Goal: Task Accomplishment & Management: Use online tool/utility

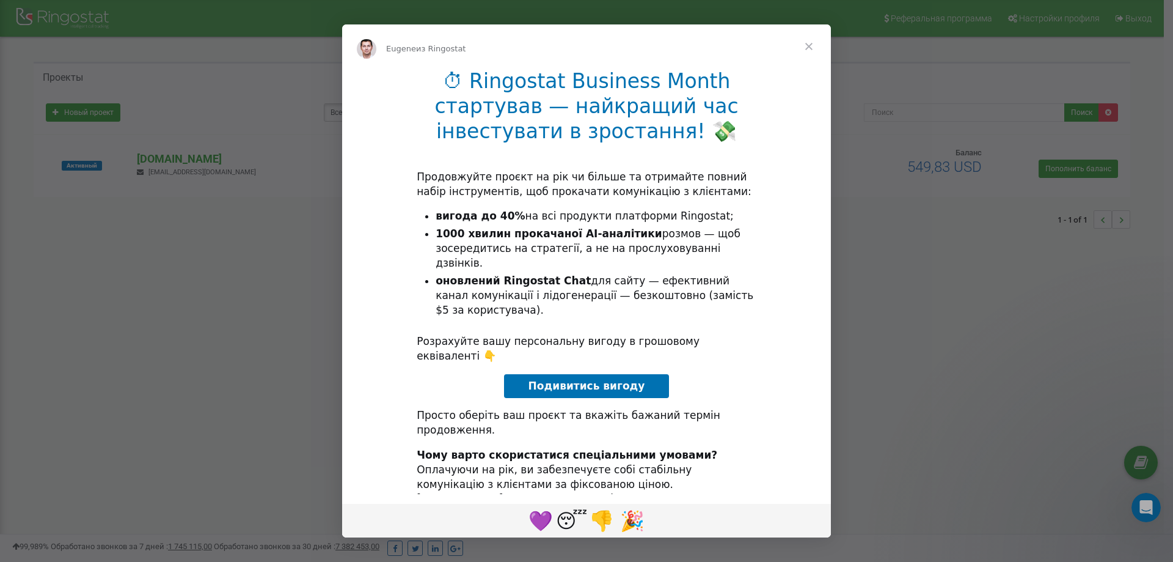
click at [812, 50] on span "Закрыть" at bounding box center [809, 46] width 44 height 44
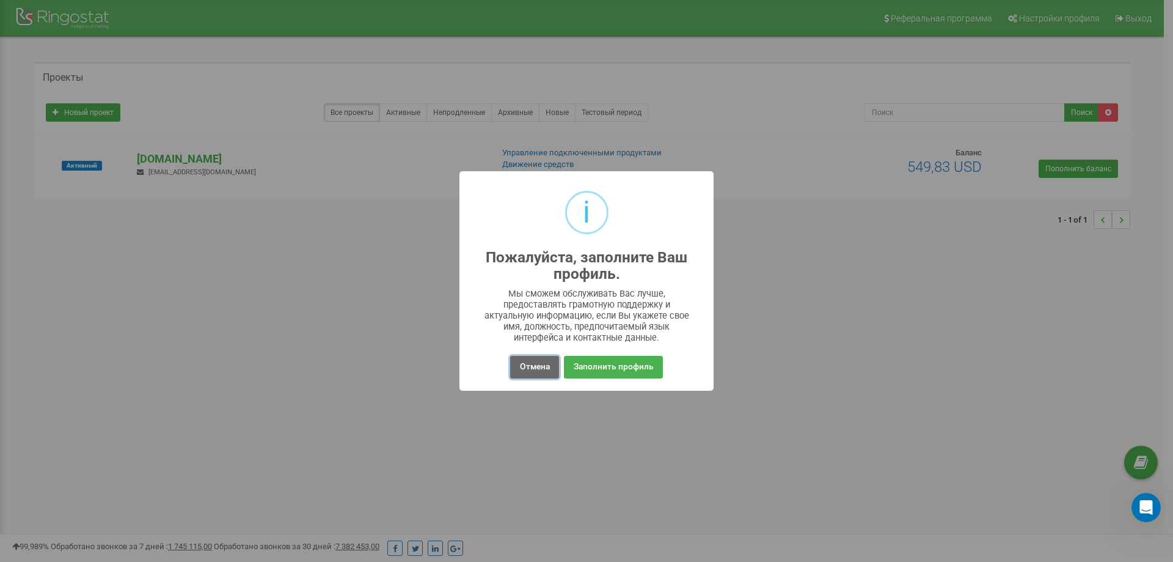
click at [536, 366] on button "Отмена" at bounding box center [534, 367] width 48 height 23
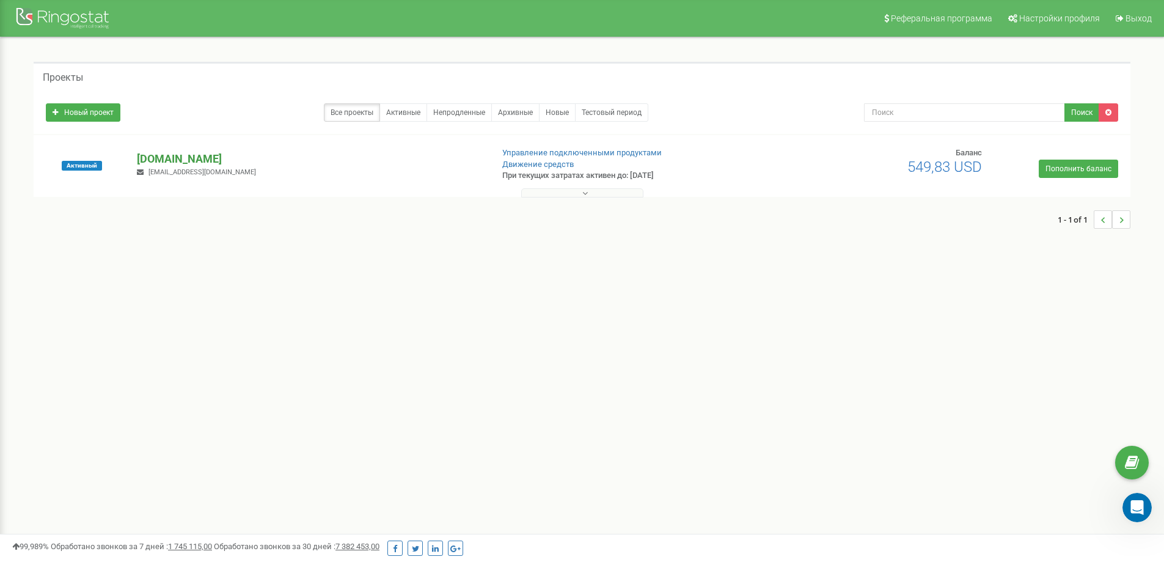
click at [142, 156] on p "[DOMAIN_NAME]" at bounding box center [309, 159] width 345 height 16
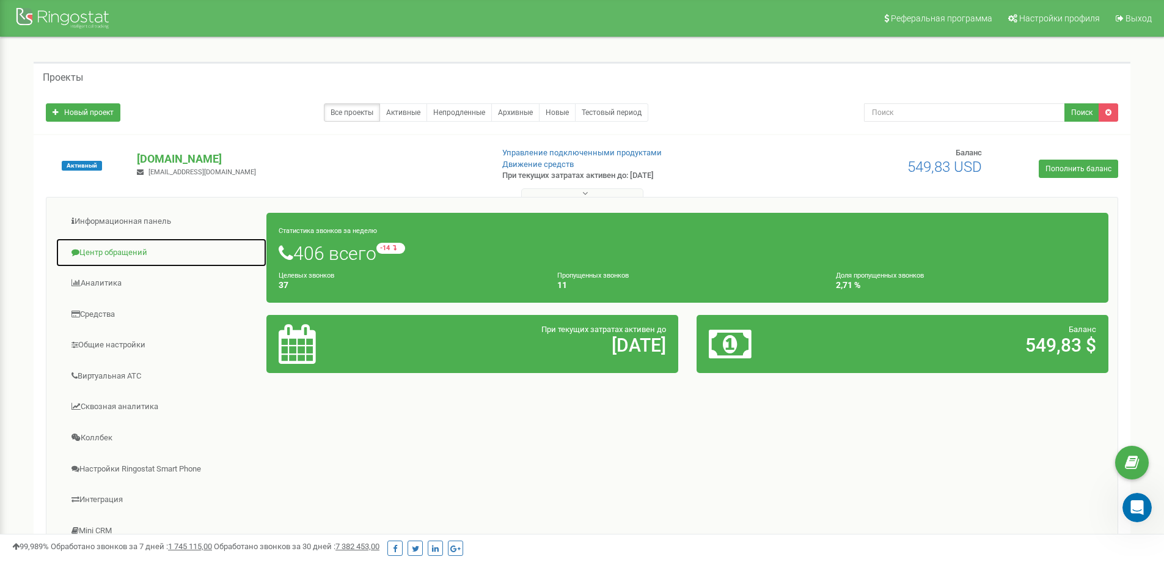
click at [117, 251] on link "Центр обращений" at bounding box center [161, 253] width 211 height 30
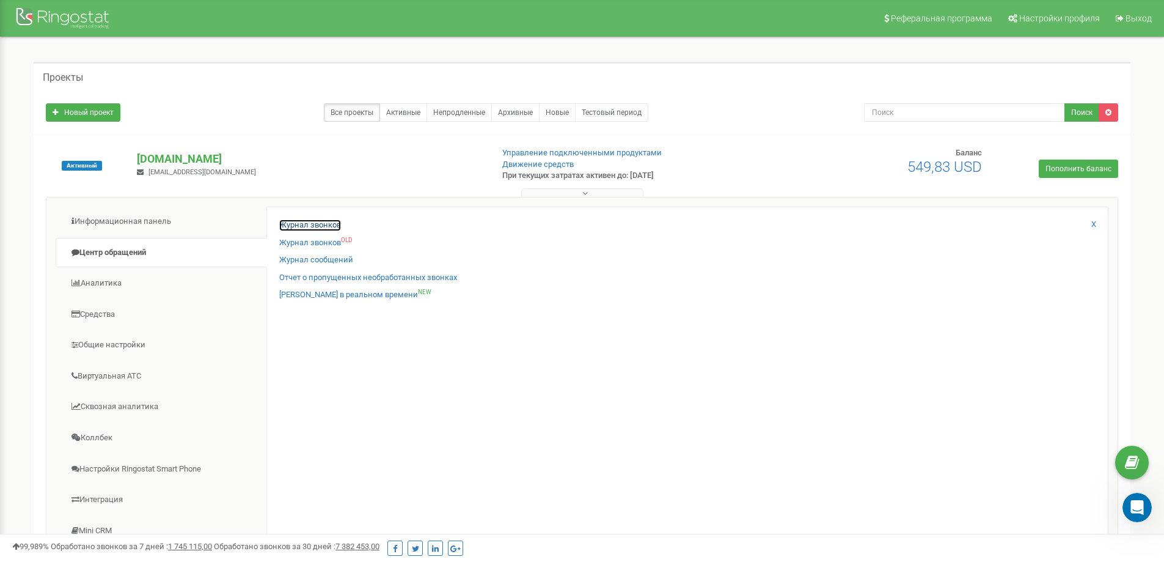
click at [330, 228] on link "Журнал звонков" at bounding box center [310, 225] width 62 height 12
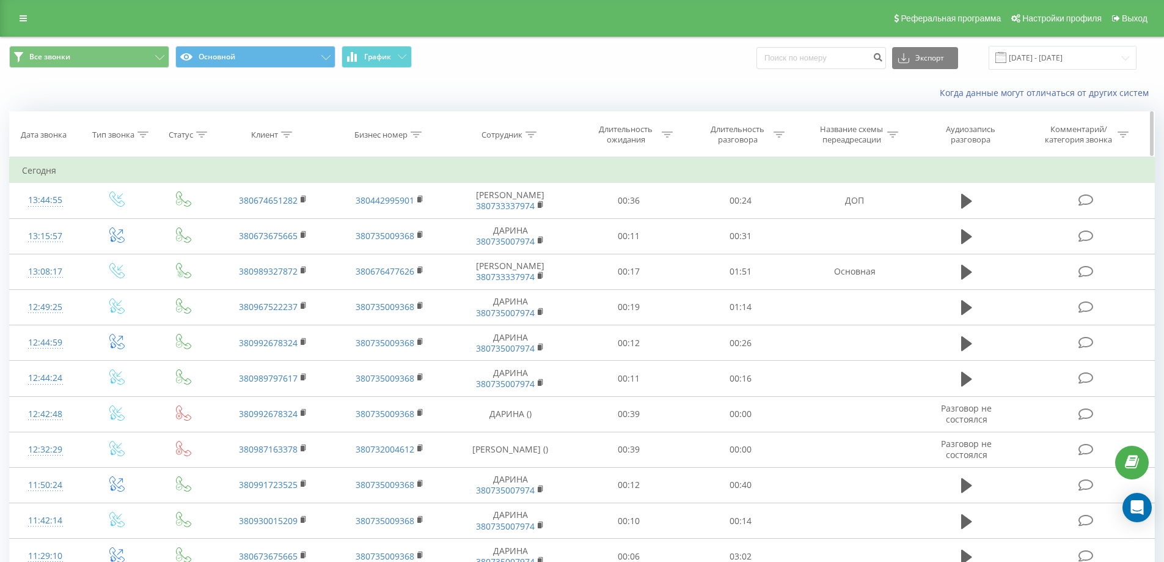
click at [287, 134] on icon at bounding box center [286, 134] width 11 height 6
click at [274, 227] on input "text" at bounding box center [274, 221] width 108 height 21
paste input "0635380141"
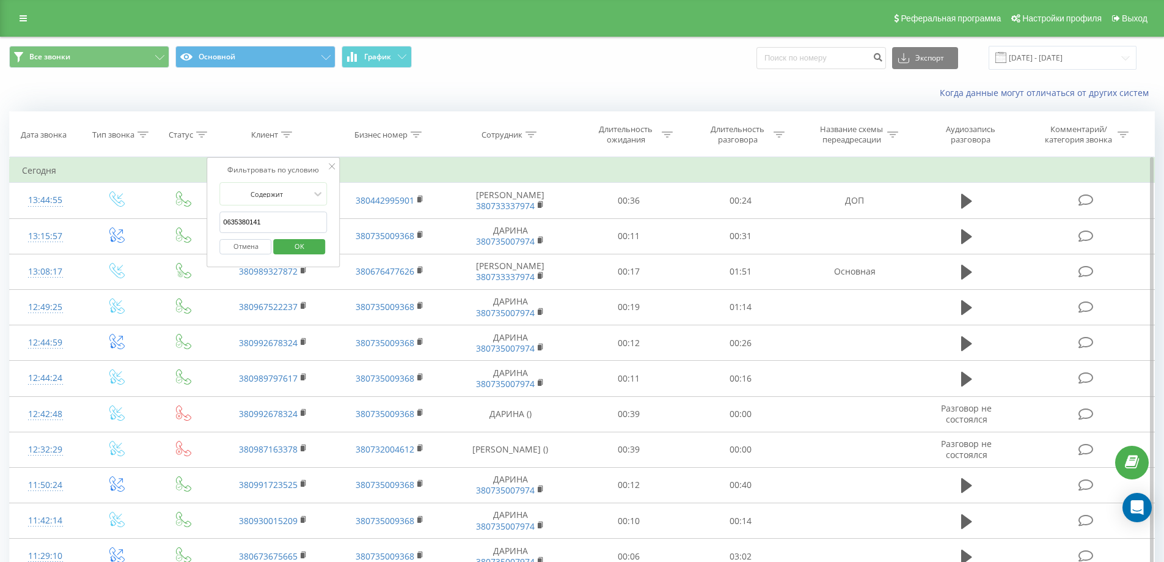
click at [223, 224] on input "0635380141" at bounding box center [274, 221] width 108 height 21
type input "380635380141"
click at [307, 241] on span "OK" at bounding box center [299, 246] width 34 height 19
